Goal: Find specific page/section: Find specific page/section

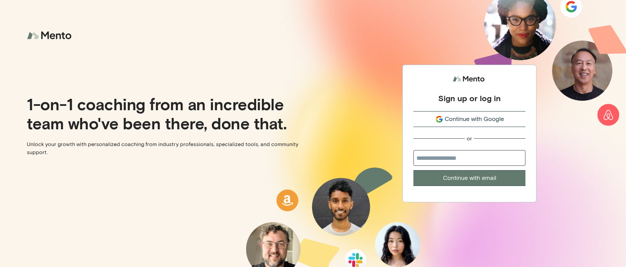
click at [476, 117] on span "Continue with Google" at bounding box center [473, 119] width 59 height 9
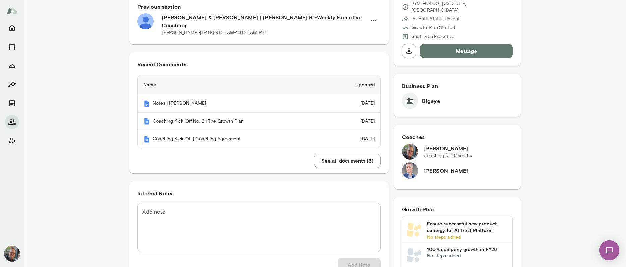
scroll to position [118, 0]
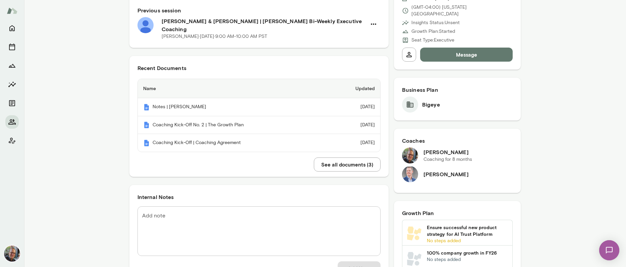
click at [410, 166] on img at bounding box center [410, 174] width 16 height 16
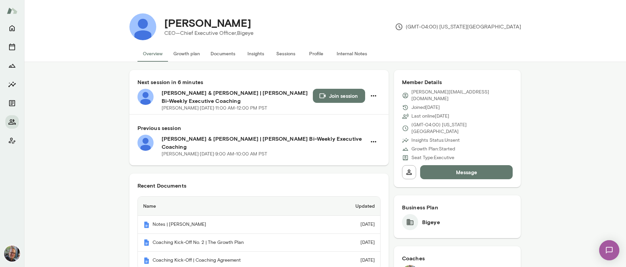
scroll to position [135, 0]
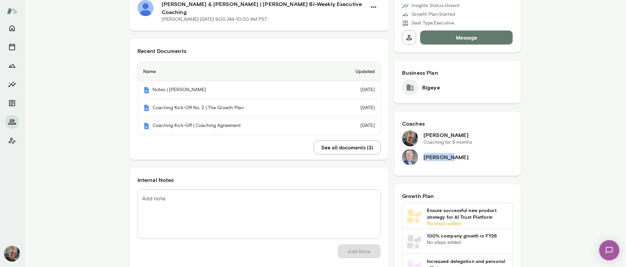
drag, startPoint x: 421, startPoint y: 145, endPoint x: 448, endPoint y: 143, distance: 27.2
click at [448, 149] on div "Matt Lane" at bounding box center [457, 157] width 111 height 16
copy h6 "Matt Lane"
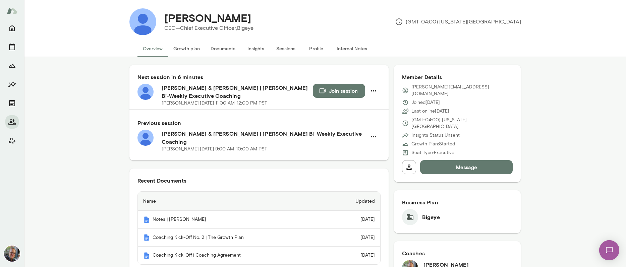
scroll to position [0, 0]
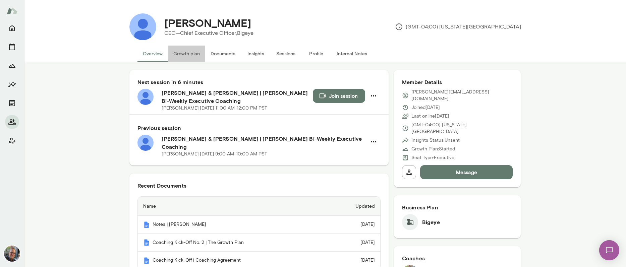
click at [185, 56] on button "Growth plan" at bounding box center [186, 54] width 37 height 16
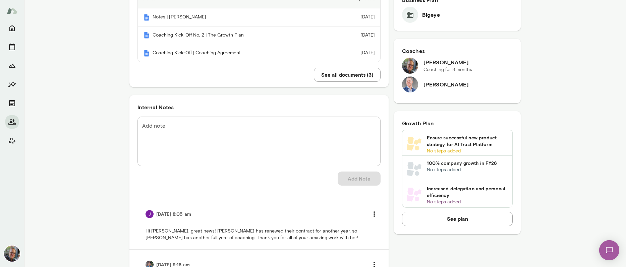
scroll to position [346, 0]
